Goal: Information Seeking & Learning: Learn about a topic

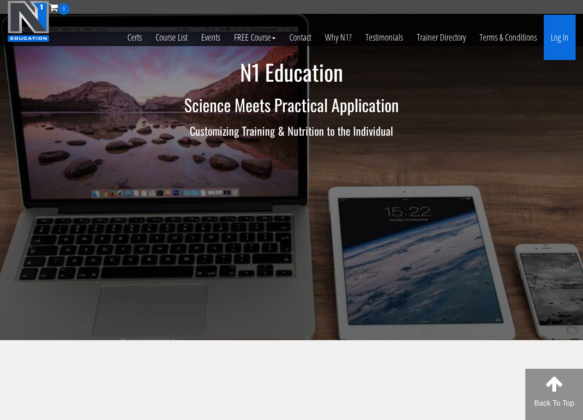
click at [570, 38] on link "Log In" at bounding box center [560, 37] width 32 height 45
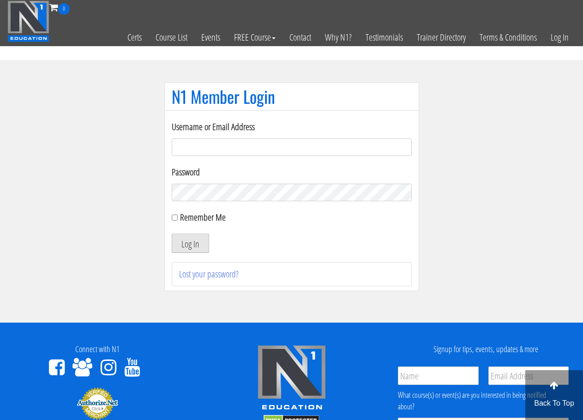
type input "[EMAIL_ADDRESS][DOMAIN_NAME]"
click at [184, 235] on button "Log In" at bounding box center [190, 243] width 37 height 19
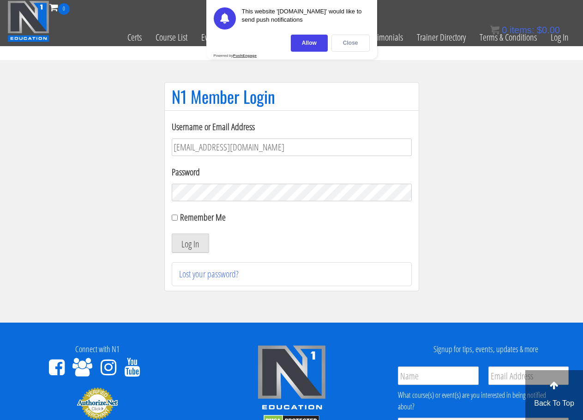
click at [359, 47] on div "Close" at bounding box center [350, 43] width 38 height 17
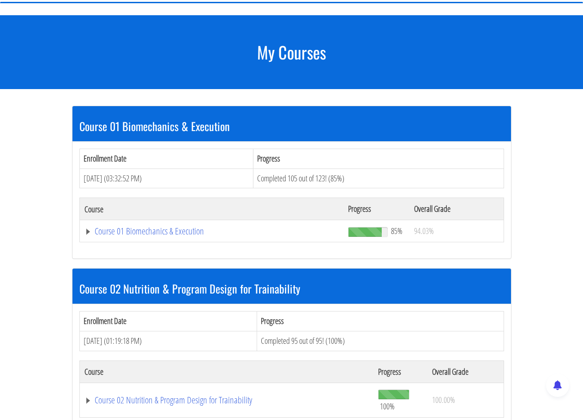
scroll to position [92, 0]
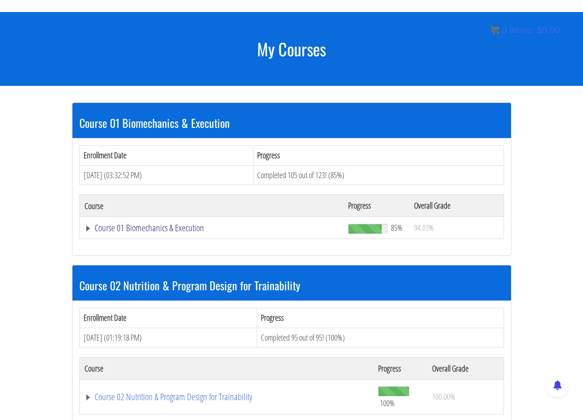
click at [175, 226] on link "Course 01 Biomechanics & Execution" at bounding box center [211, 227] width 255 height 9
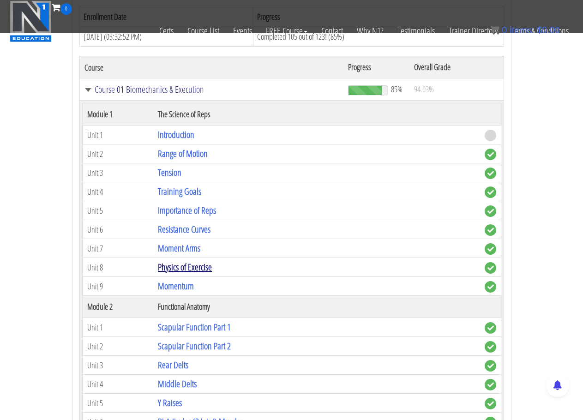
scroll to position [186, 0]
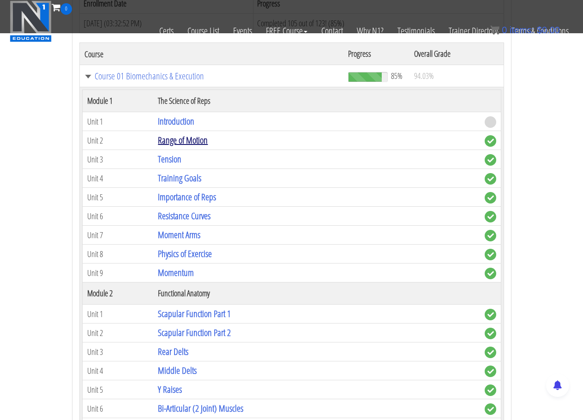
click at [184, 142] on link "Range of Motion" at bounding box center [183, 140] width 50 height 12
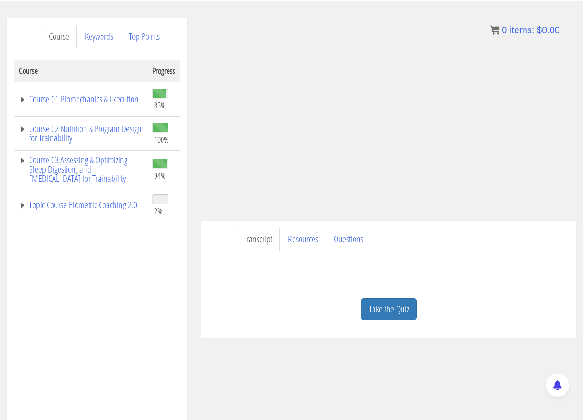
scroll to position [105, 0]
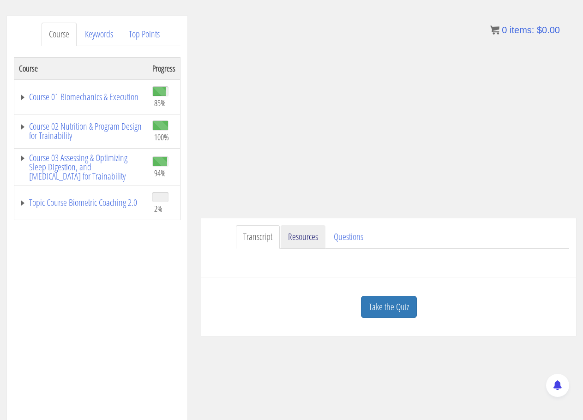
click at [295, 228] on link "Resources" at bounding box center [303, 237] width 45 height 24
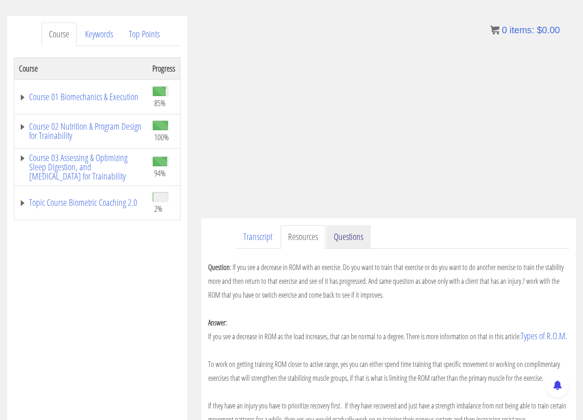
click at [351, 236] on link "Questions" at bounding box center [348, 237] width 44 height 24
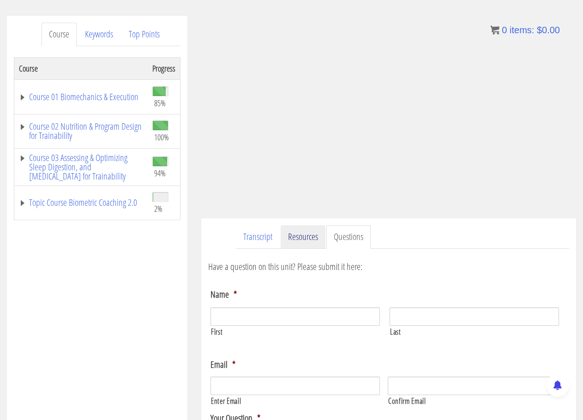
click at [287, 238] on link "Resources" at bounding box center [303, 237] width 45 height 24
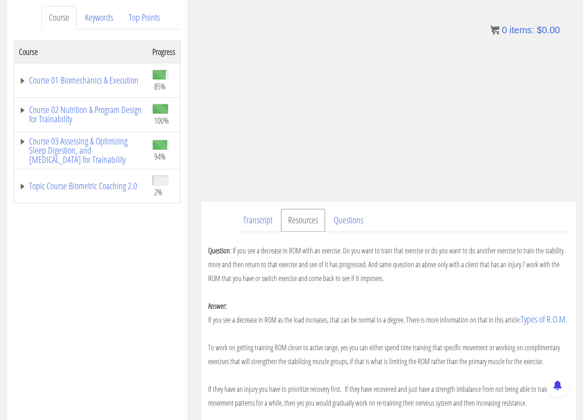
scroll to position [5, 0]
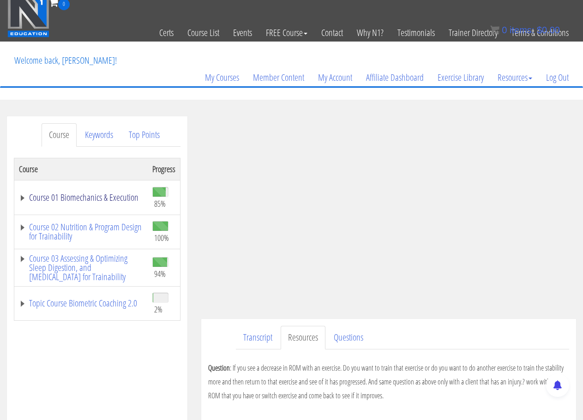
click at [56, 193] on link "Course 01 Biomechanics & Execution" at bounding box center [81, 197] width 124 height 9
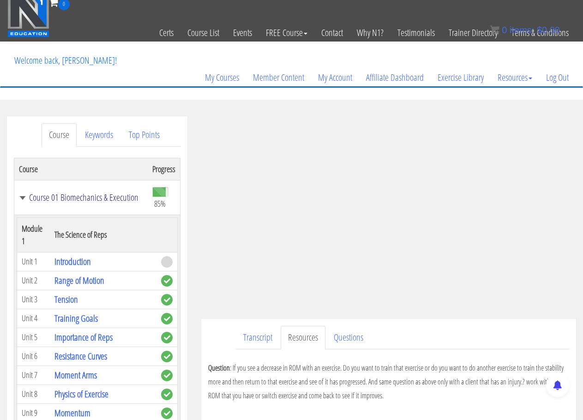
scroll to position [92, 0]
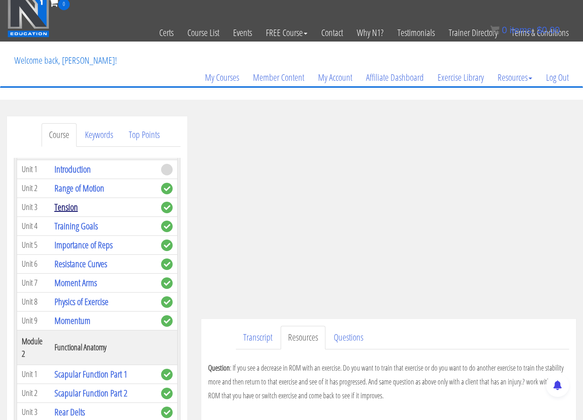
click at [71, 205] on link "Tension" at bounding box center [66, 207] width 24 height 12
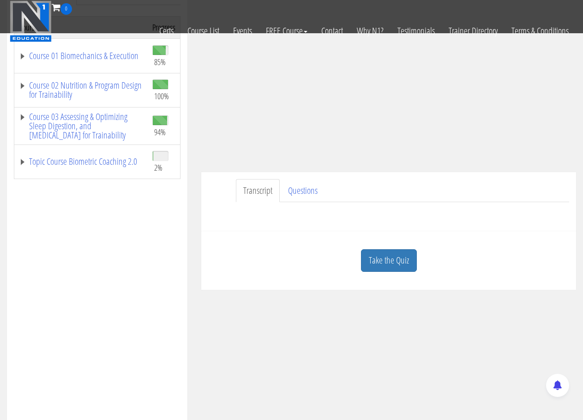
scroll to position [1, 0]
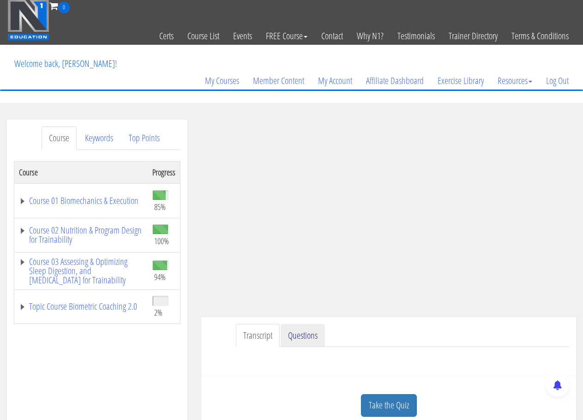
click at [302, 331] on link "Questions" at bounding box center [303, 336] width 44 height 24
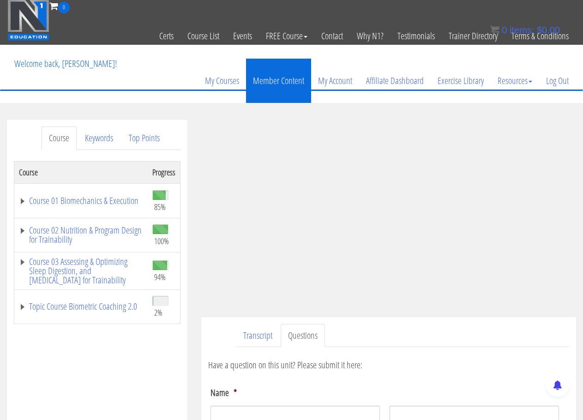
click at [269, 84] on link "Member Content" at bounding box center [278, 81] width 65 height 44
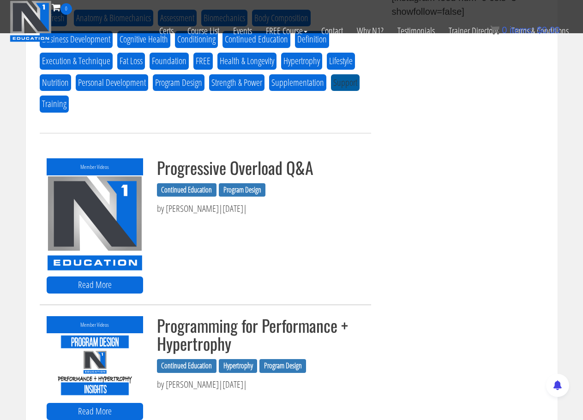
scroll to position [554, 0]
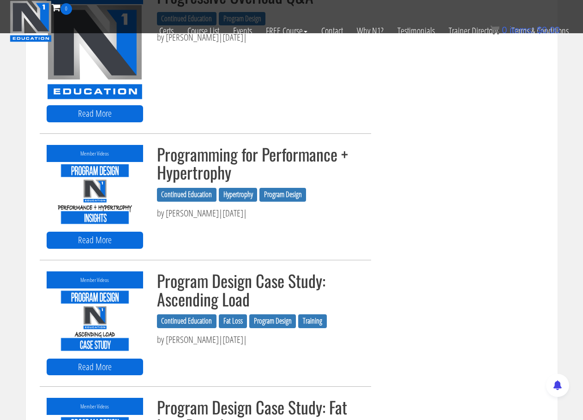
click at [174, 202] on div "Continued Education Hypertrophy Program Design" at bounding box center [260, 193] width 207 height 25
click at [62, 201] on img at bounding box center [95, 194] width 96 height 65
click at [104, 235] on link "Read More" at bounding box center [95, 240] width 96 height 17
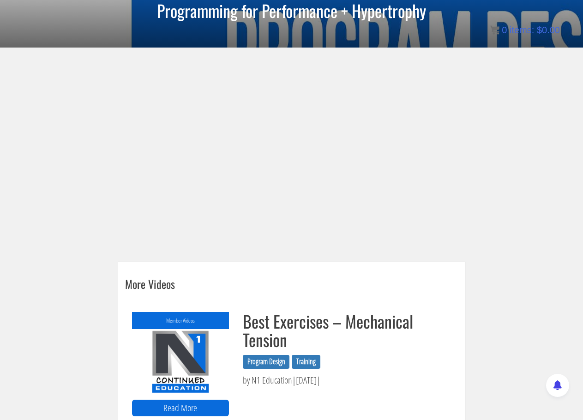
scroll to position [48, 0]
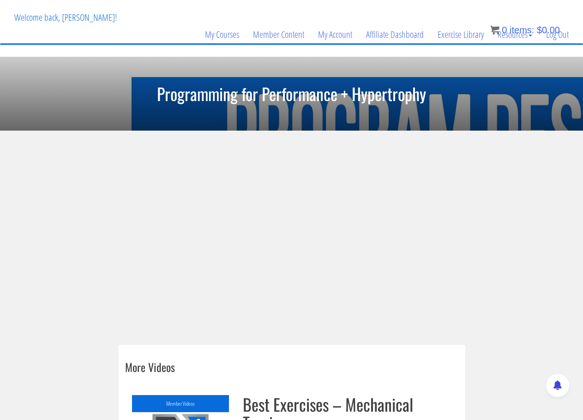
click at [87, 208] on section at bounding box center [291, 238] width 583 height 214
drag, startPoint x: 153, startPoint y: 218, endPoint x: 97, endPoint y: 212, distance: 55.7
click at [97, 212] on section at bounding box center [291, 238] width 583 height 214
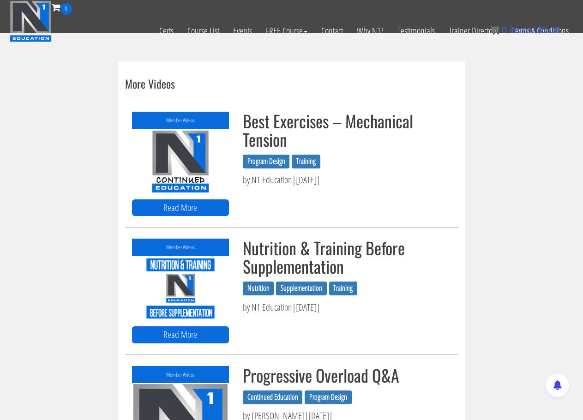
scroll to position [371, 0]
